Goal: Find contact information: Find contact information

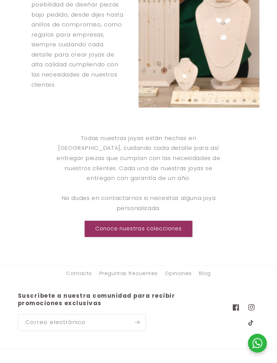
scroll to position [567, 0]
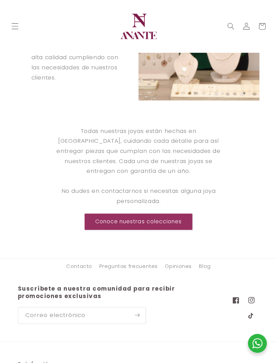
click at [88, 262] on link "Contacto" at bounding box center [79, 268] width 26 height 12
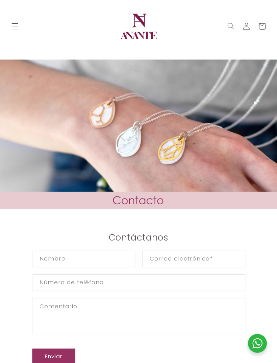
click at [150, 36] on img at bounding box center [138, 26] width 41 height 41
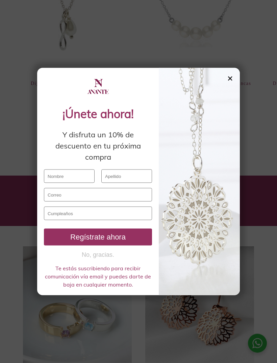
scroll to position [296, 0]
click at [232, 82] on div "✕" at bounding box center [230, 78] width 6 height 7
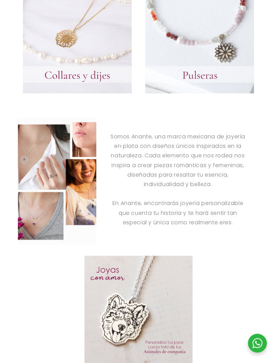
scroll to position [738, 0]
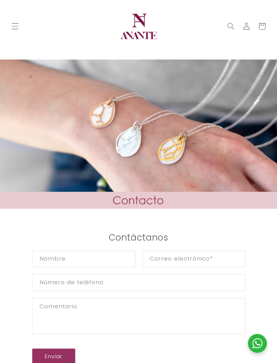
scroll to position [4, 0]
